Goal: Information Seeking & Learning: Learn about a topic

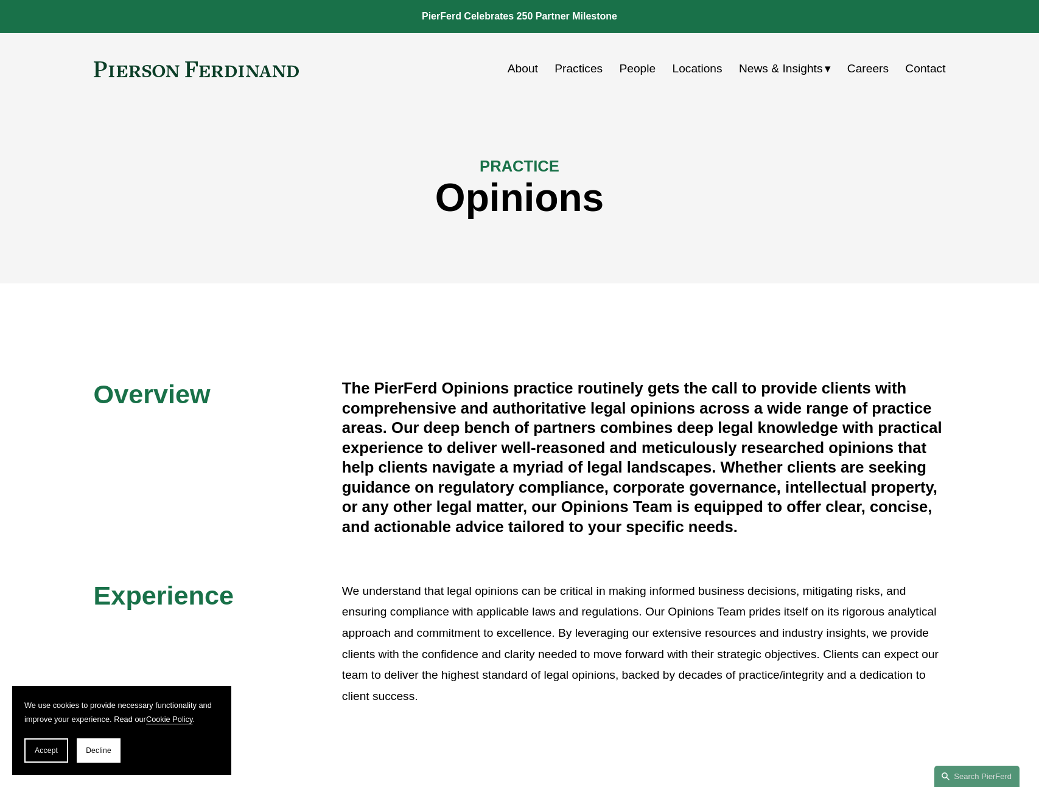
click at [235, 78] on div "About Practices People Locations News & Insights News" at bounding box center [520, 68] width 852 height 23
click at [627, 69] on link "People" at bounding box center [637, 68] width 37 height 23
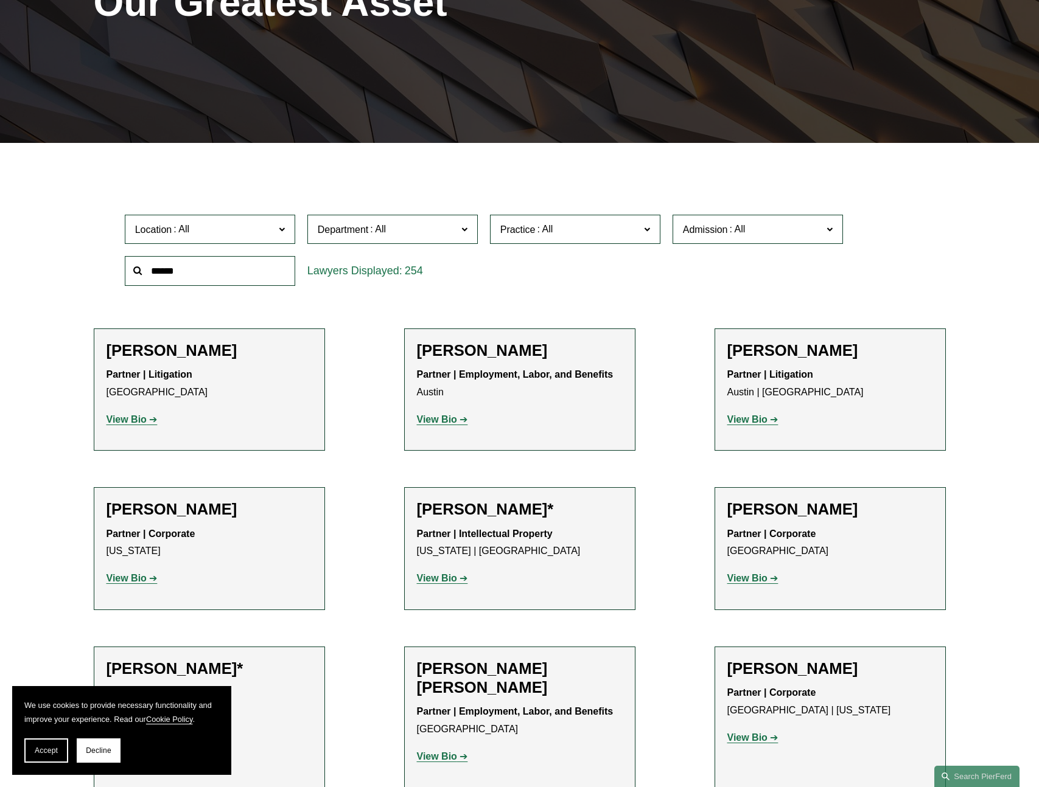
scroll to position [7419, 0]
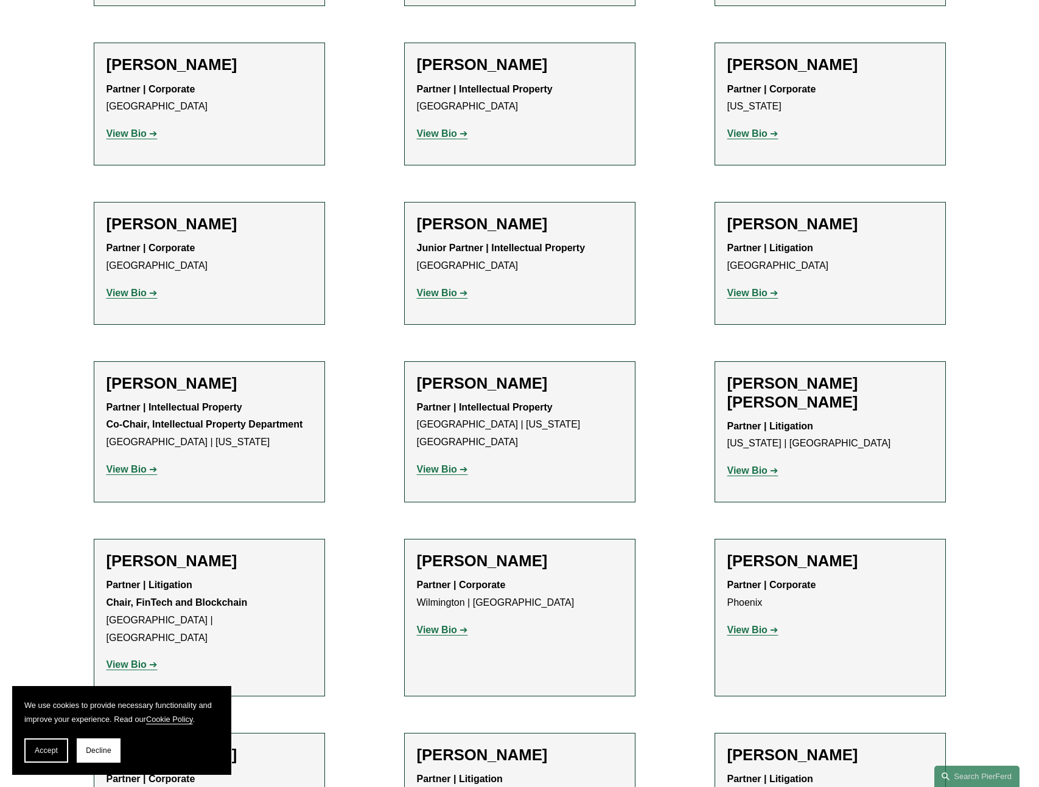
click at [849, 746] on h2 "Robert Lesko" at bounding box center [830, 755] width 206 height 19
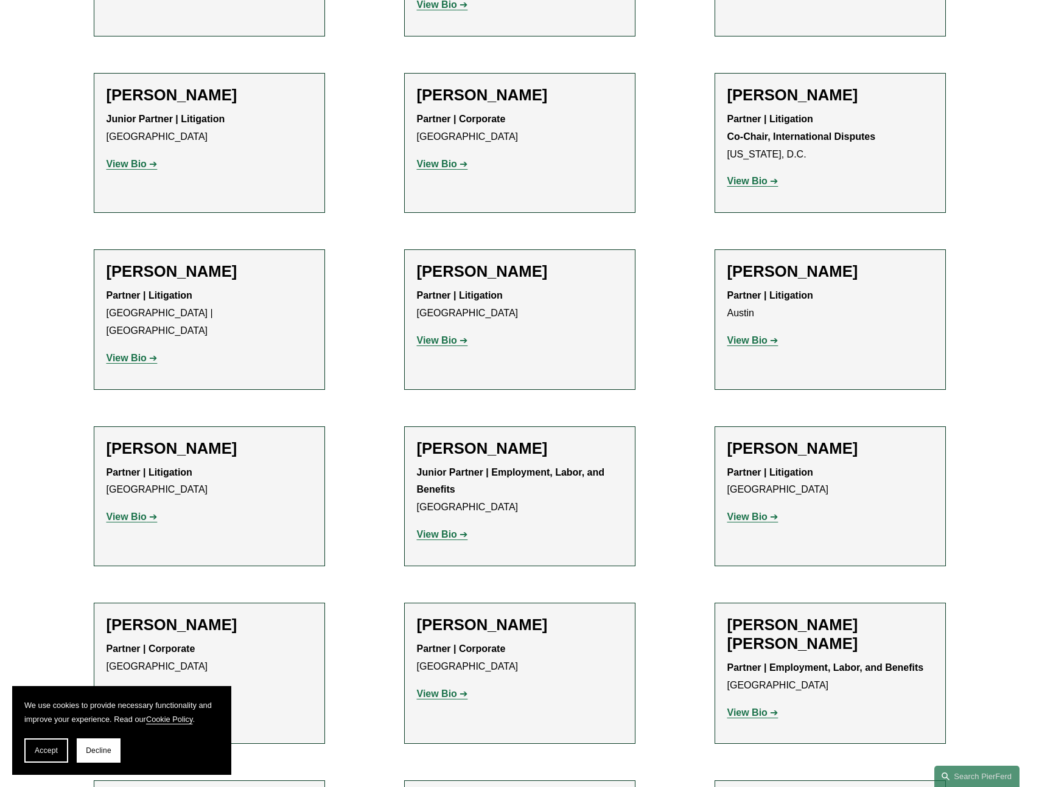
click at [756, 512] on strong "View Bio" at bounding box center [747, 517] width 40 height 10
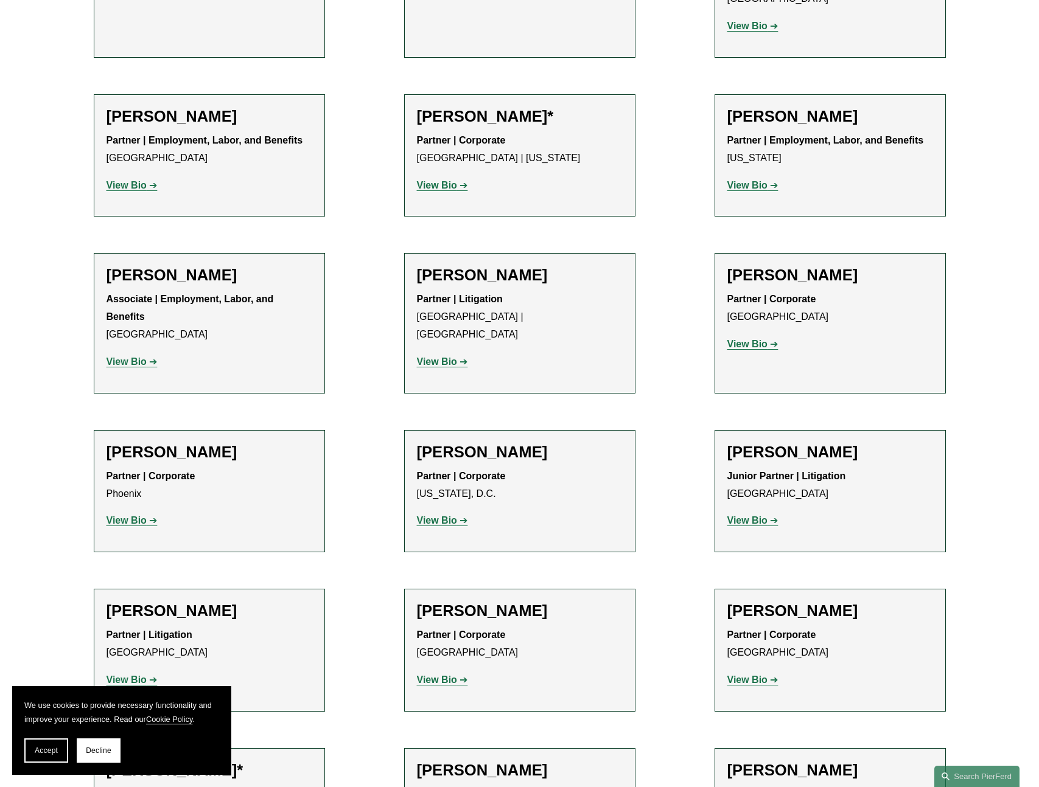
click at [757, 675] on strong "View Bio" at bounding box center [747, 680] width 40 height 10
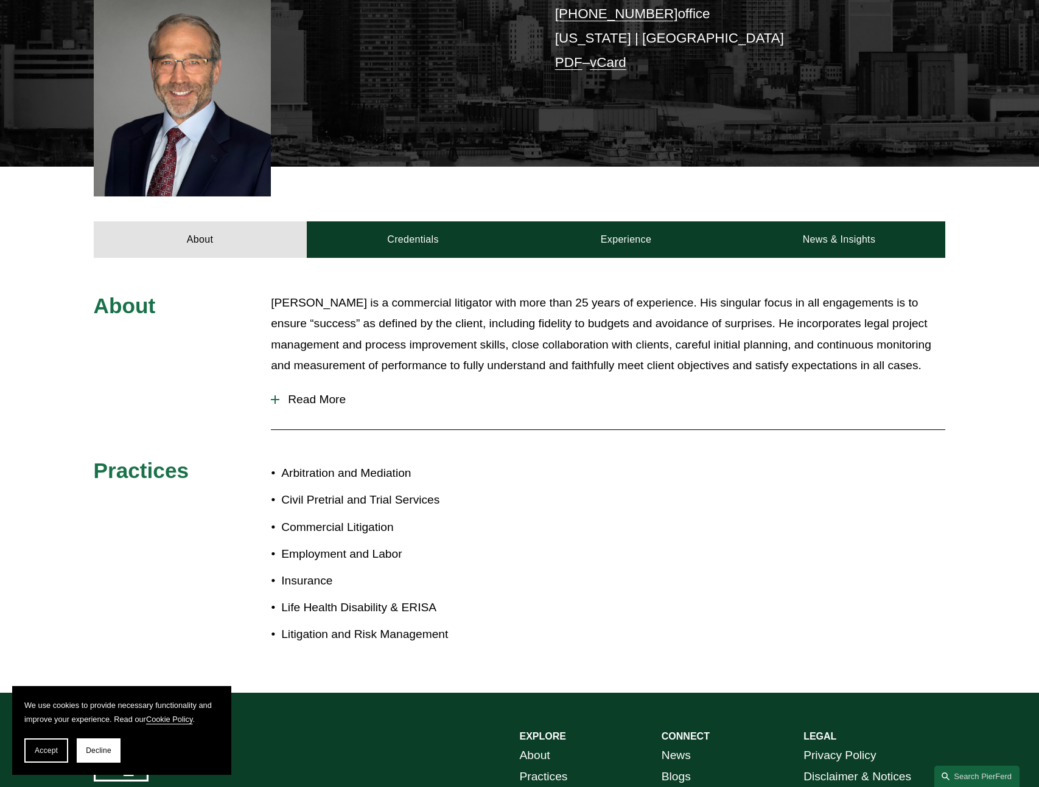
scroll to position [329, 0]
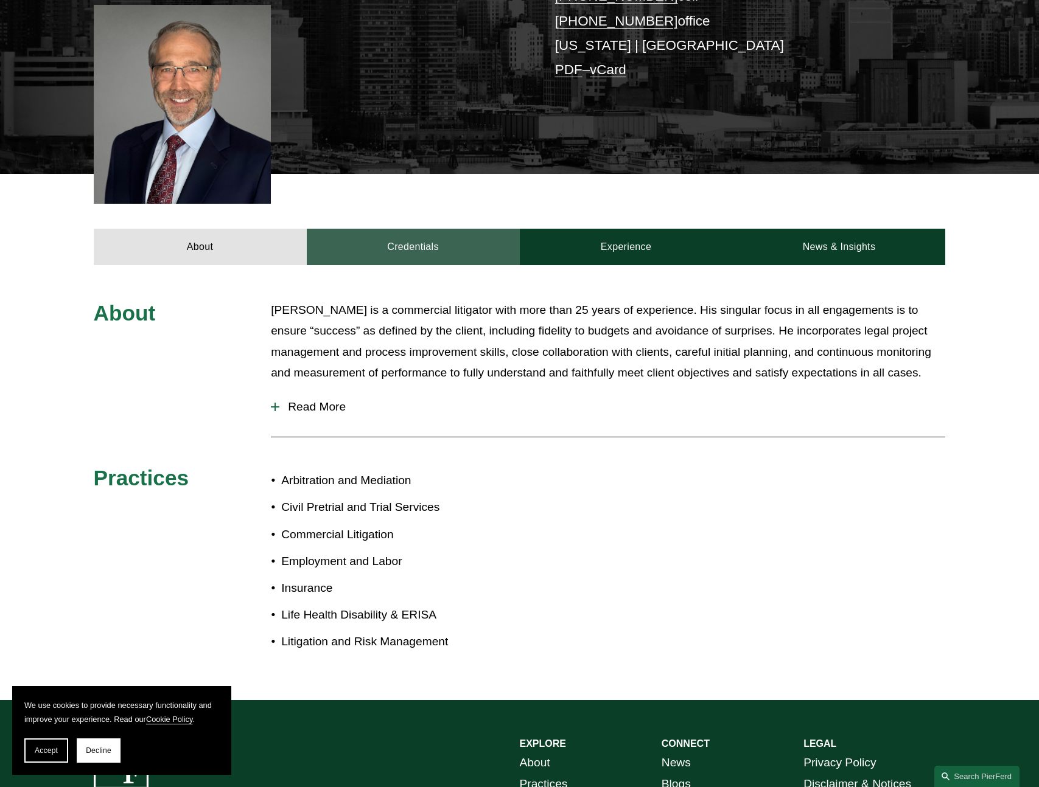
click at [405, 229] on link "Credentials" at bounding box center [413, 247] width 213 height 37
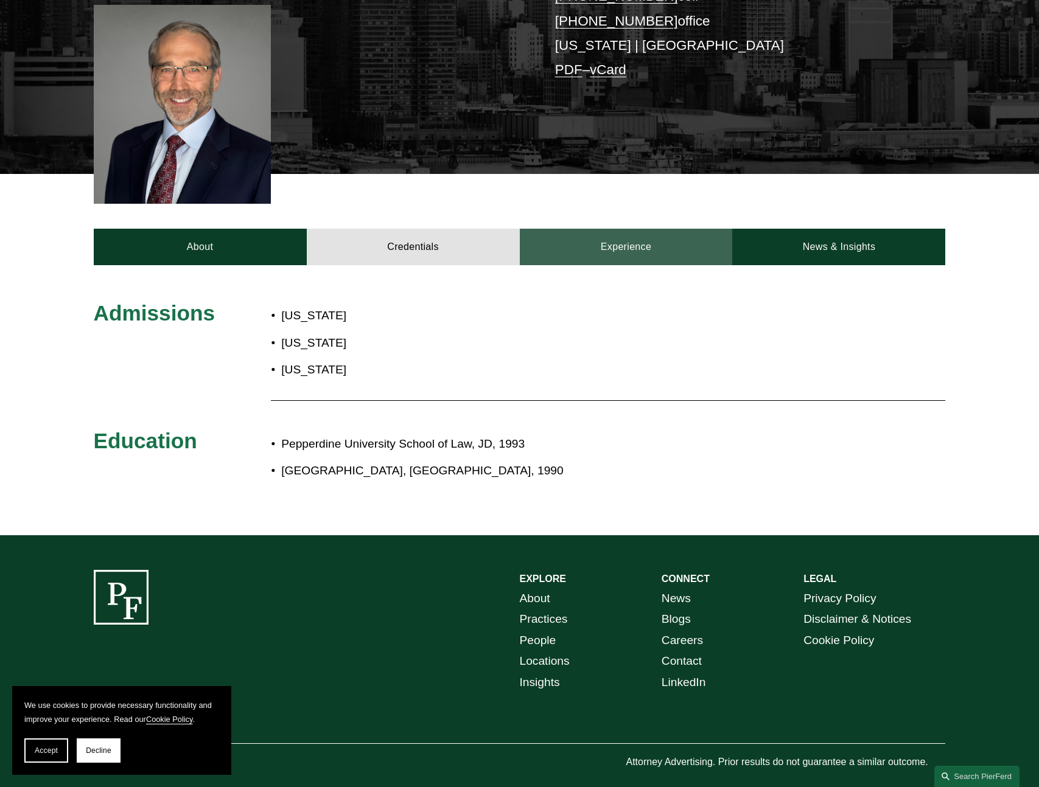
click at [661, 231] on link "Experience" at bounding box center [626, 247] width 213 height 37
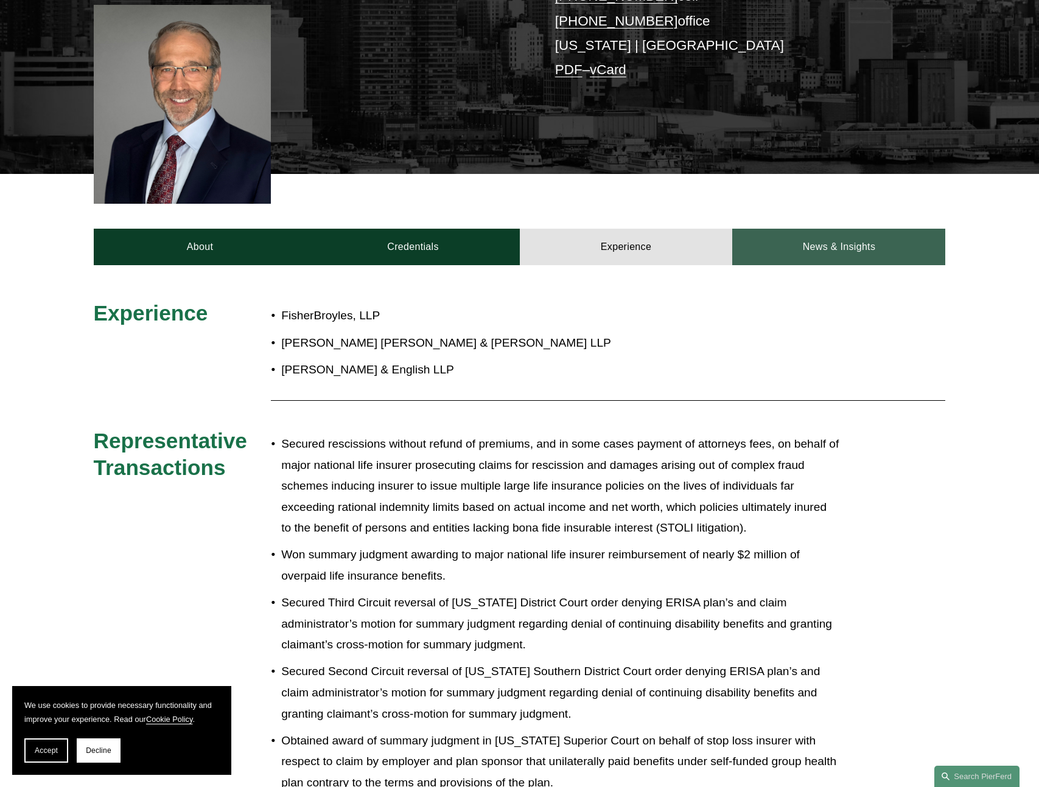
click at [837, 231] on link "News & Insights" at bounding box center [838, 247] width 213 height 37
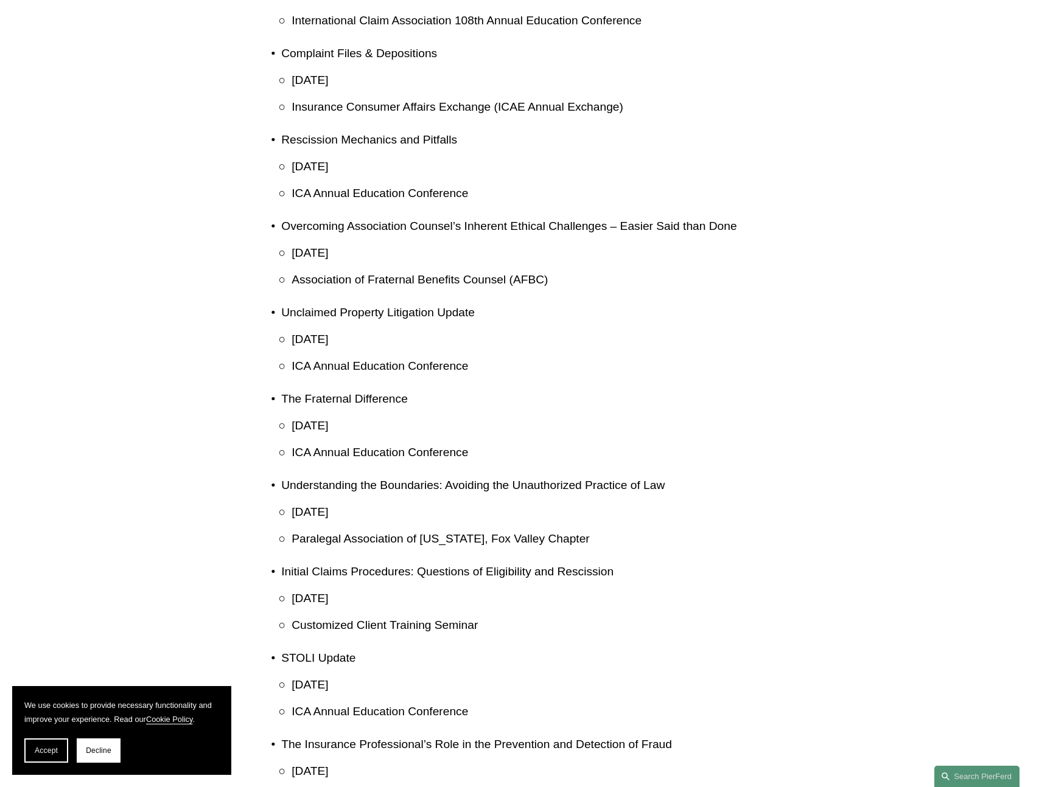
scroll to position [0, 0]
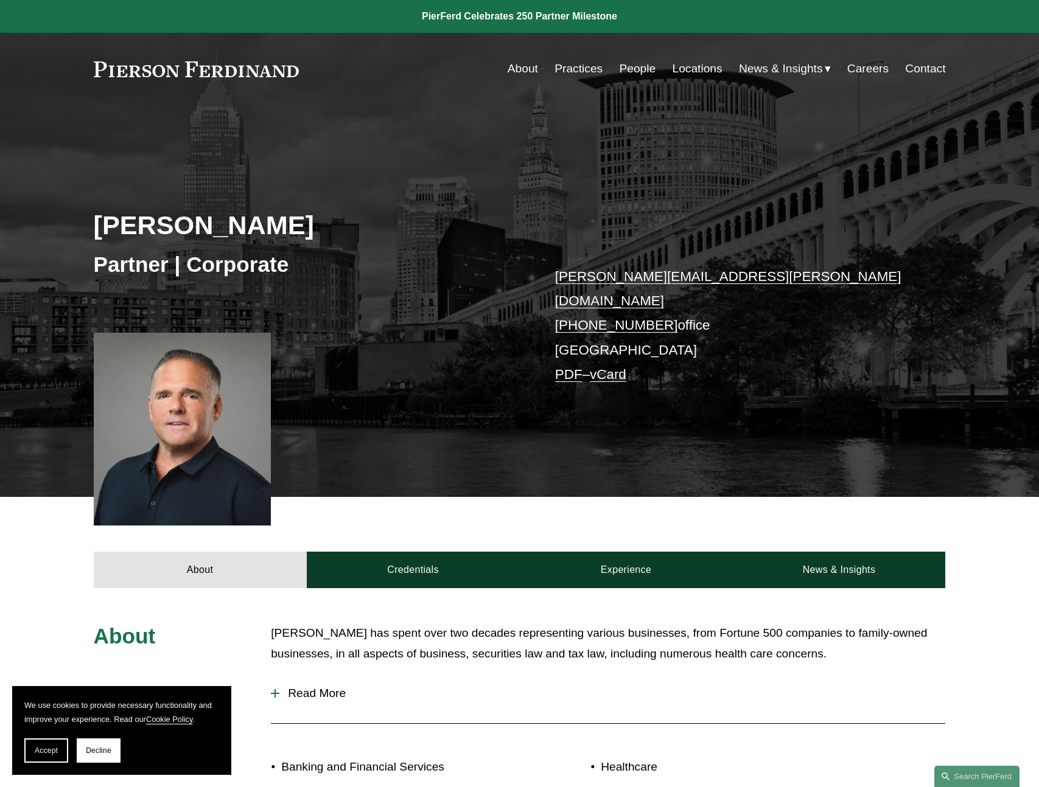
click at [862, 68] on link "Careers" at bounding box center [867, 68] width 41 height 23
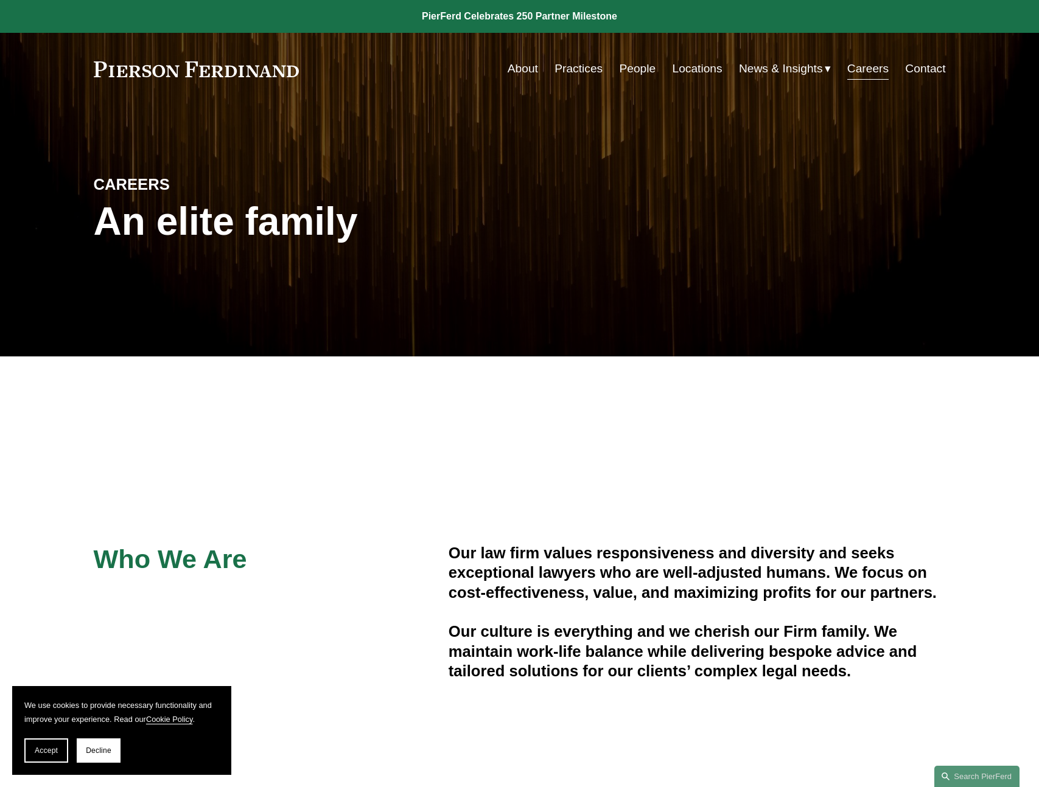
click at [528, 72] on link "About" at bounding box center [523, 68] width 30 height 23
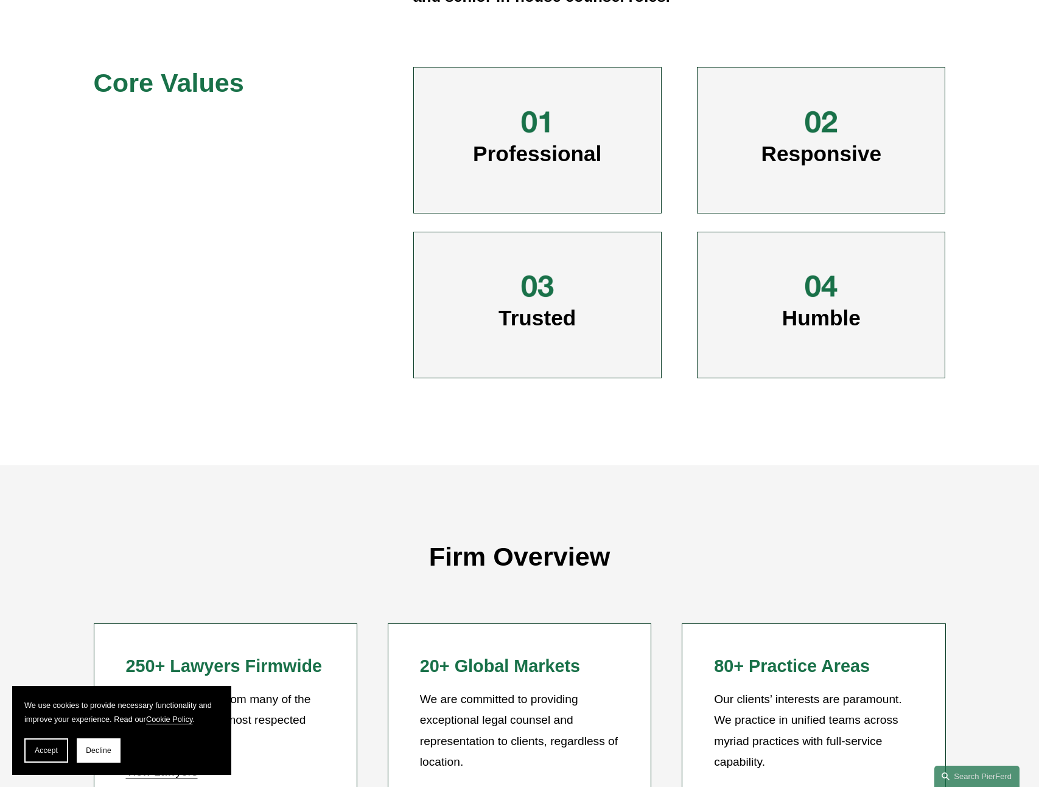
scroll to position [917, 0]
